Goal: Check status

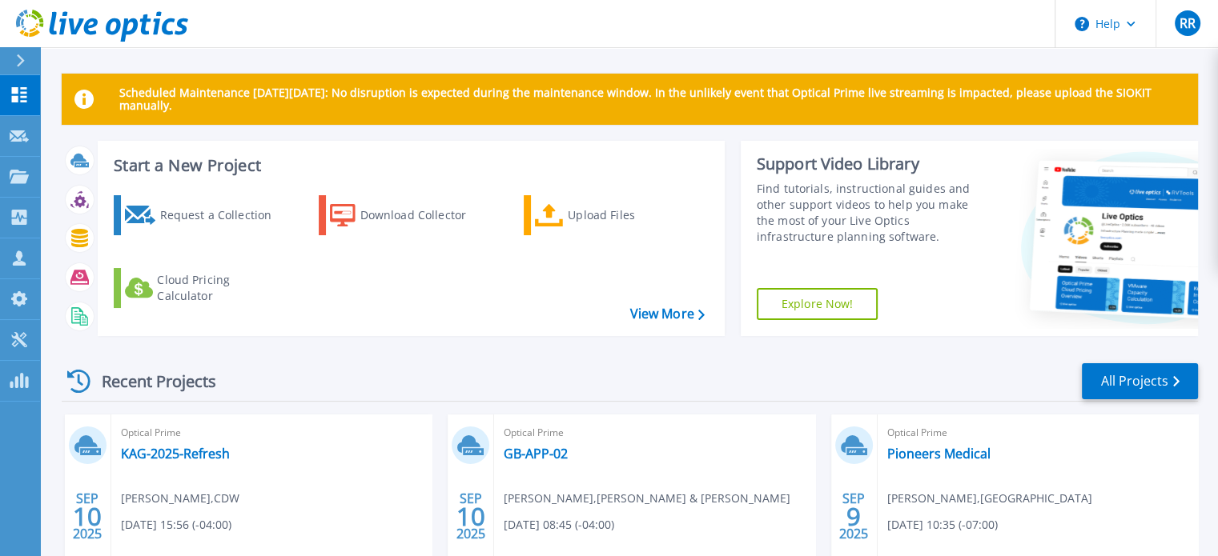
scroll to position [160, 0]
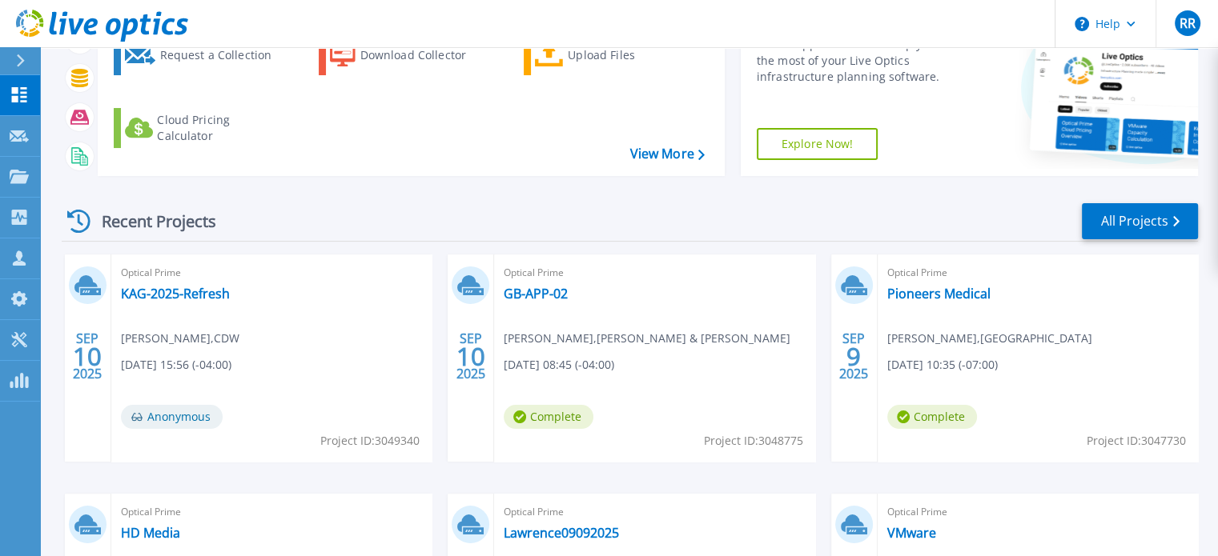
click at [574, 403] on div "Optical Prime GB-APP-02 [PERSON_NAME] , [PERSON_NAME] & [PERSON_NAME] [DATE] 08…" at bounding box center [654, 358] width 320 height 207
click at [531, 296] on link "GB-APP-02" at bounding box center [536, 294] width 64 height 16
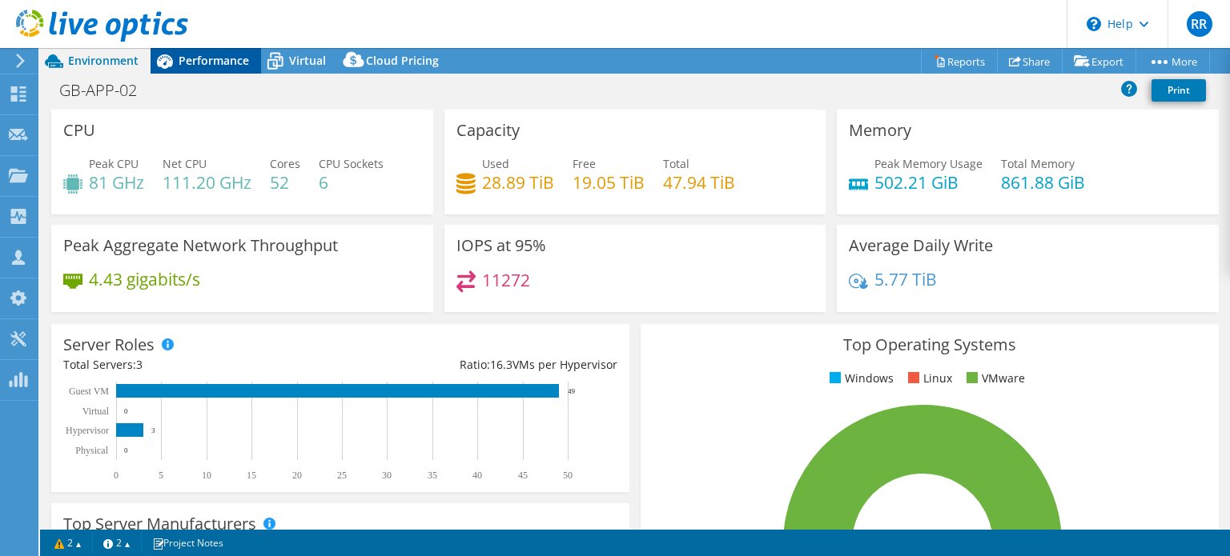
click at [212, 54] on span "Performance" at bounding box center [214, 60] width 70 height 15
